Goal: Task Accomplishment & Management: Manage account settings

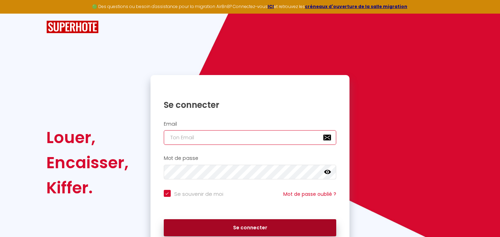
type input "[DOMAIN_NAME][EMAIL_ADDRESS][DOMAIN_NAME]"
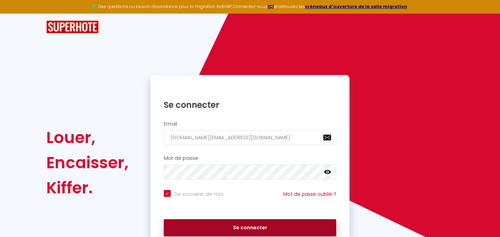
click at [213, 227] on button "Se connecter" at bounding box center [250, 227] width 173 height 17
checkbox input "true"
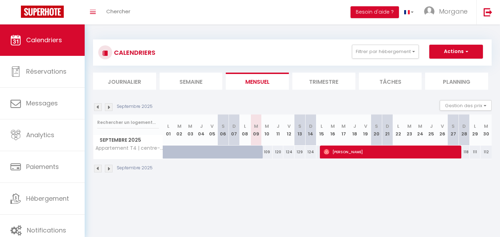
scroll to position [24, 0]
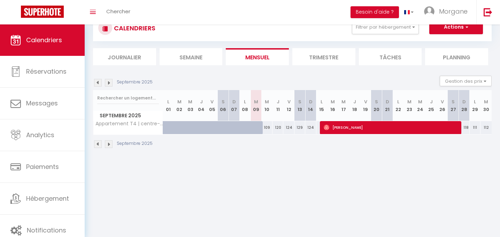
click at [321, 58] on li "Trimestre" at bounding box center [323, 56] width 63 height 17
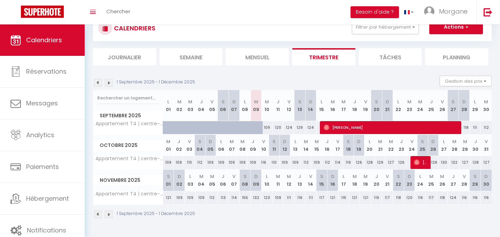
click at [98, 83] on img at bounding box center [98, 83] width 8 height 8
select select
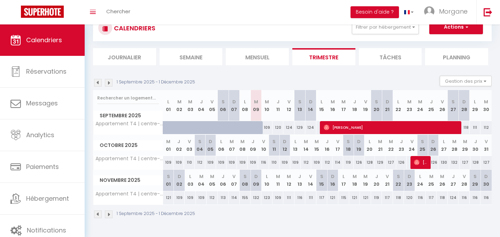
select select
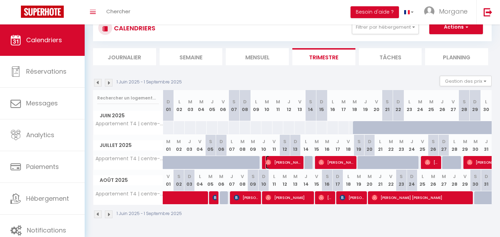
click at [274, 162] on span "[PERSON_NAME]" at bounding box center [284, 161] width 36 height 13
select select "OK"
select select "0"
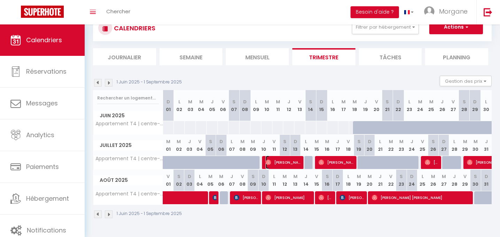
select select "1"
select select
select select "49001"
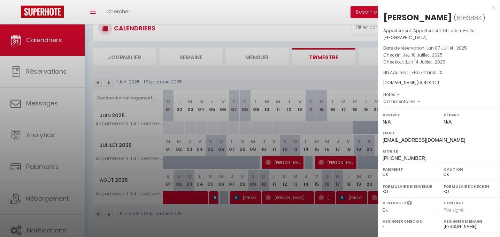
drag, startPoint x: 492, startPoint y: 5, endPoint x: 489, endPoint y: 7, distance: 3.6
click at [492, 6] on div "x" at bounding box center [436, 7] width 117 height 8
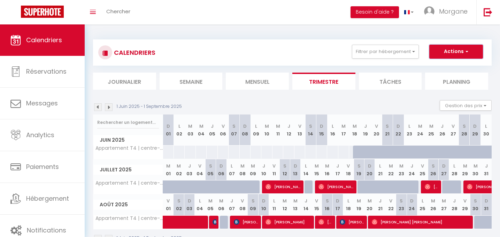
click at [455, 52] on button "Actions" at bounding box center [456, 52] width 54 height 14
click at [449, 78] on link "Exporter les réservations" at bounding box center [449, 78] width 61 height 10
type input "[DOMAIN_NAME][EMAIL_ADDRESS][DOMAIN_NAME]"
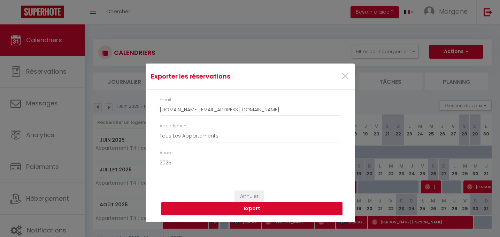
click at [252, 208] on button "Export" at bounding box center [251, 208] width 181 height 13
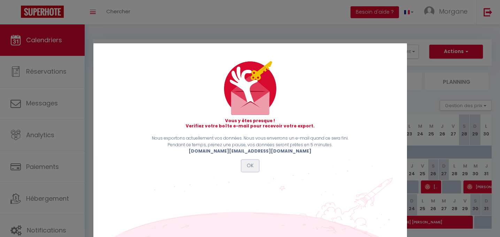
click at [251, 167] on button "OK" at bounding box center [250, 166] width 17 height 12
